Goal: Information Seeking & Learning: Learn about a topic

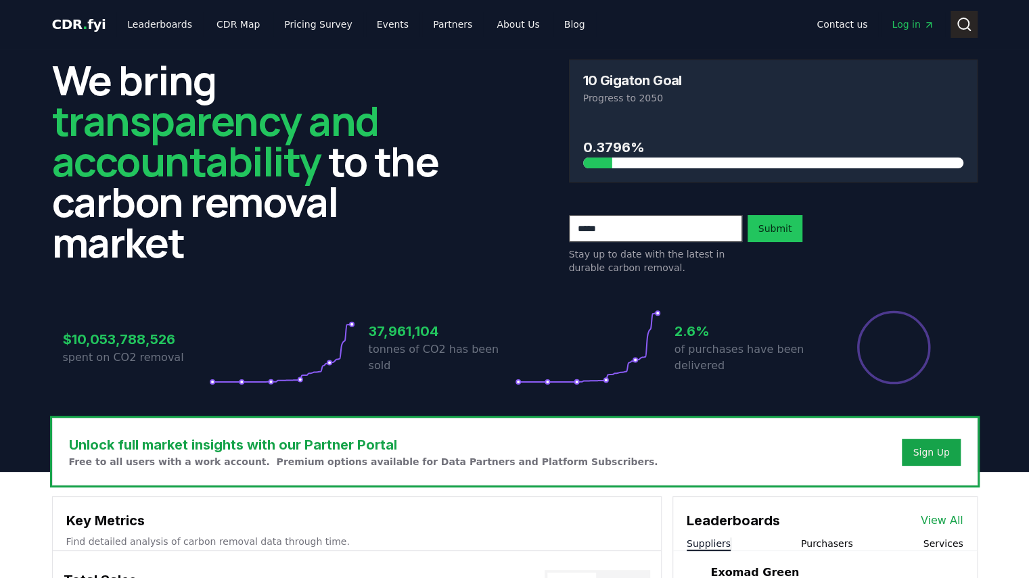
click at [973, 20] on button "Search" at bounding box center [963, 24] width 27 height 27
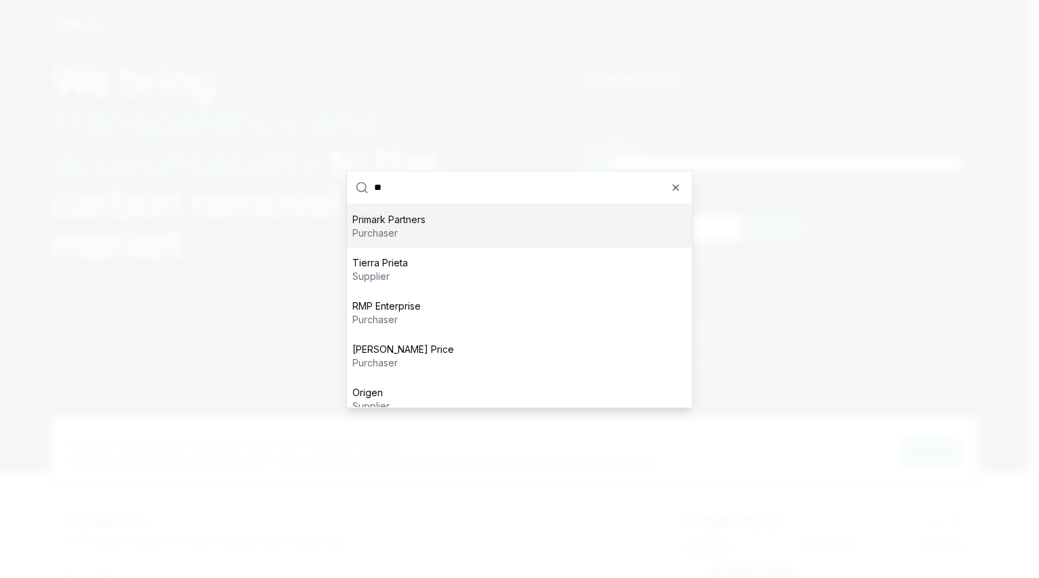
scroll to position [14, 0]
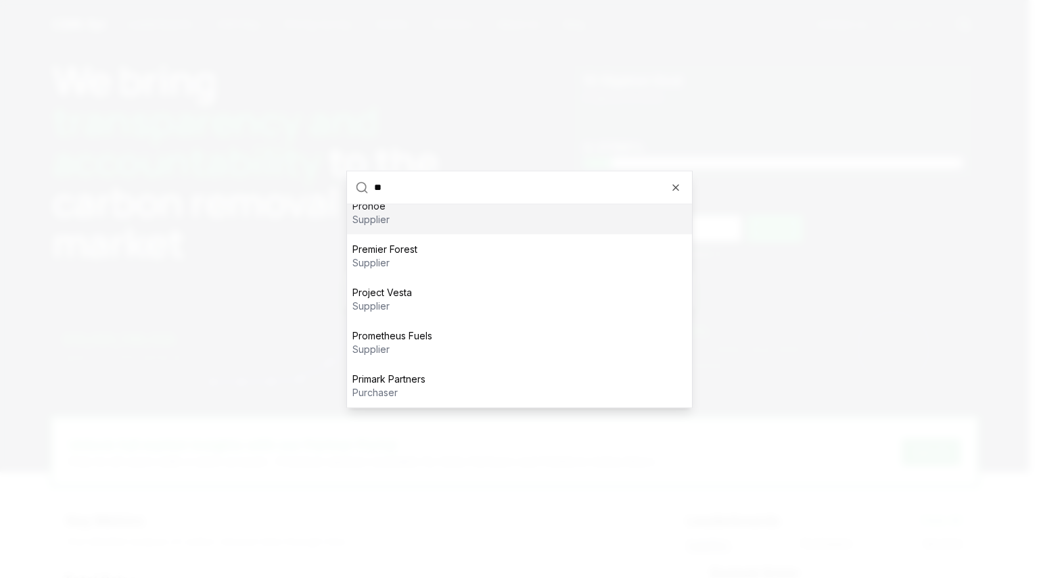
type input "*"
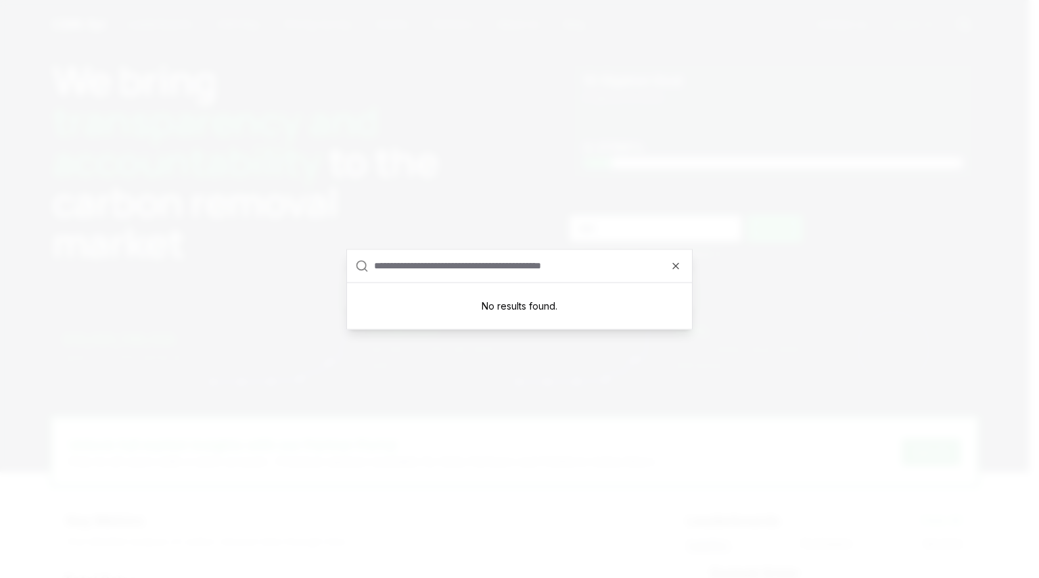
scroll to position [0, 0]
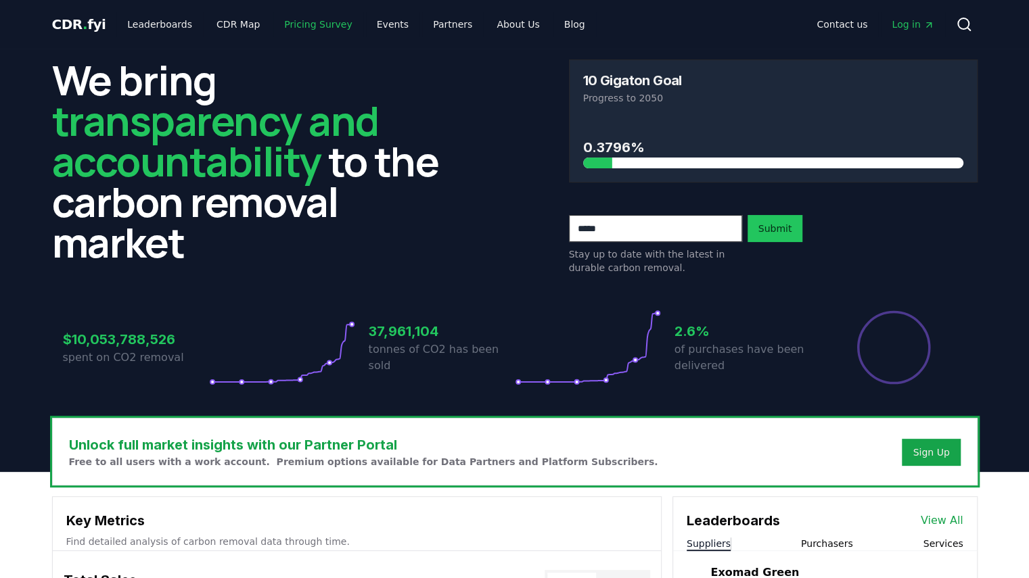
click at [285, 26] on link "Pricing Survey" at bounding box center [317, 24] width 89 height 24
